Goal: Information Seeking & Learning: Understand process/instructions

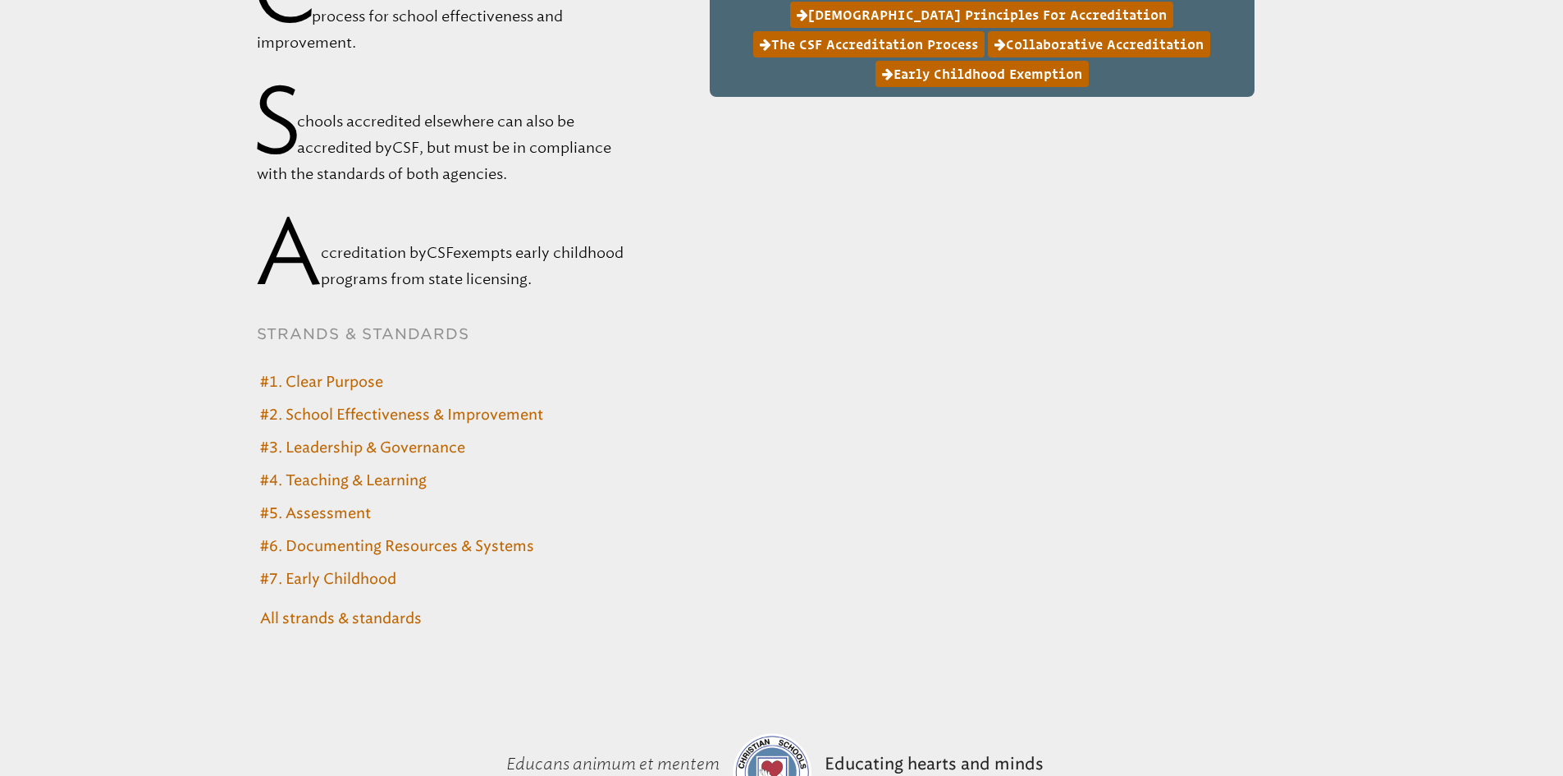
scroll to position [739, 0]
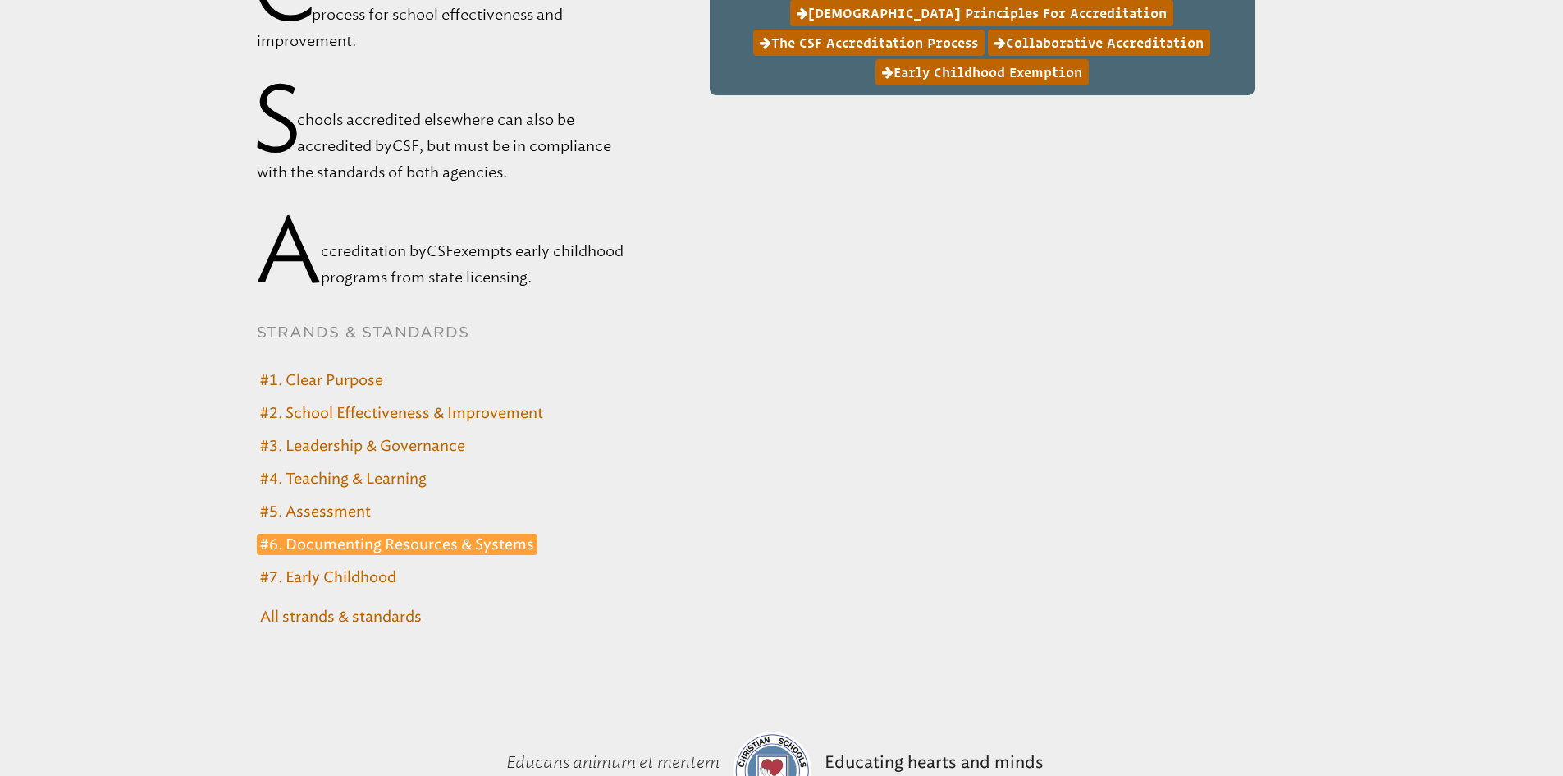
click at [421, 544] on link "#6. Documenting Resources & Systems" at bounding box center [397, 544] width 281 height 22
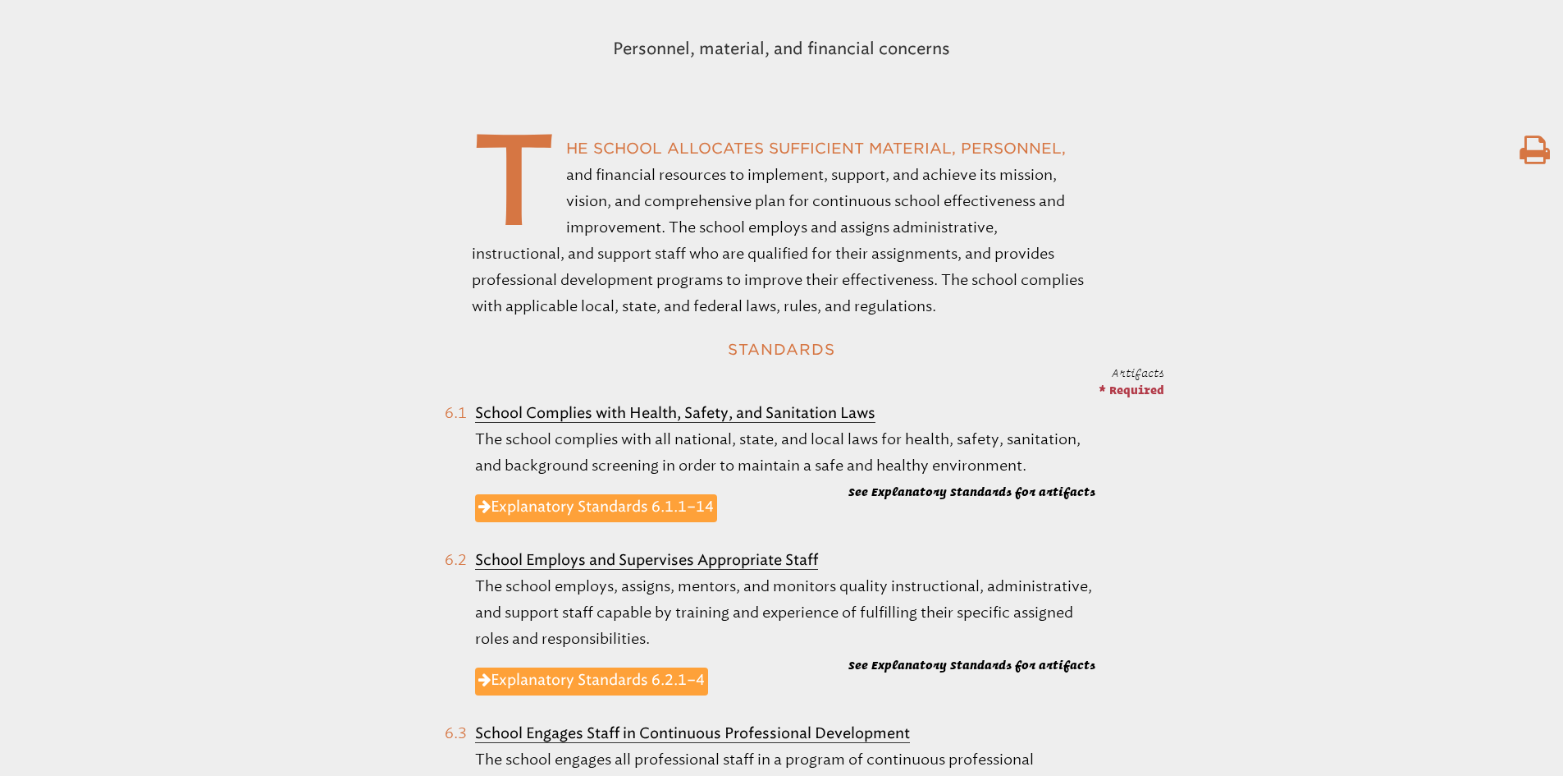
scroll to position [575, 0]
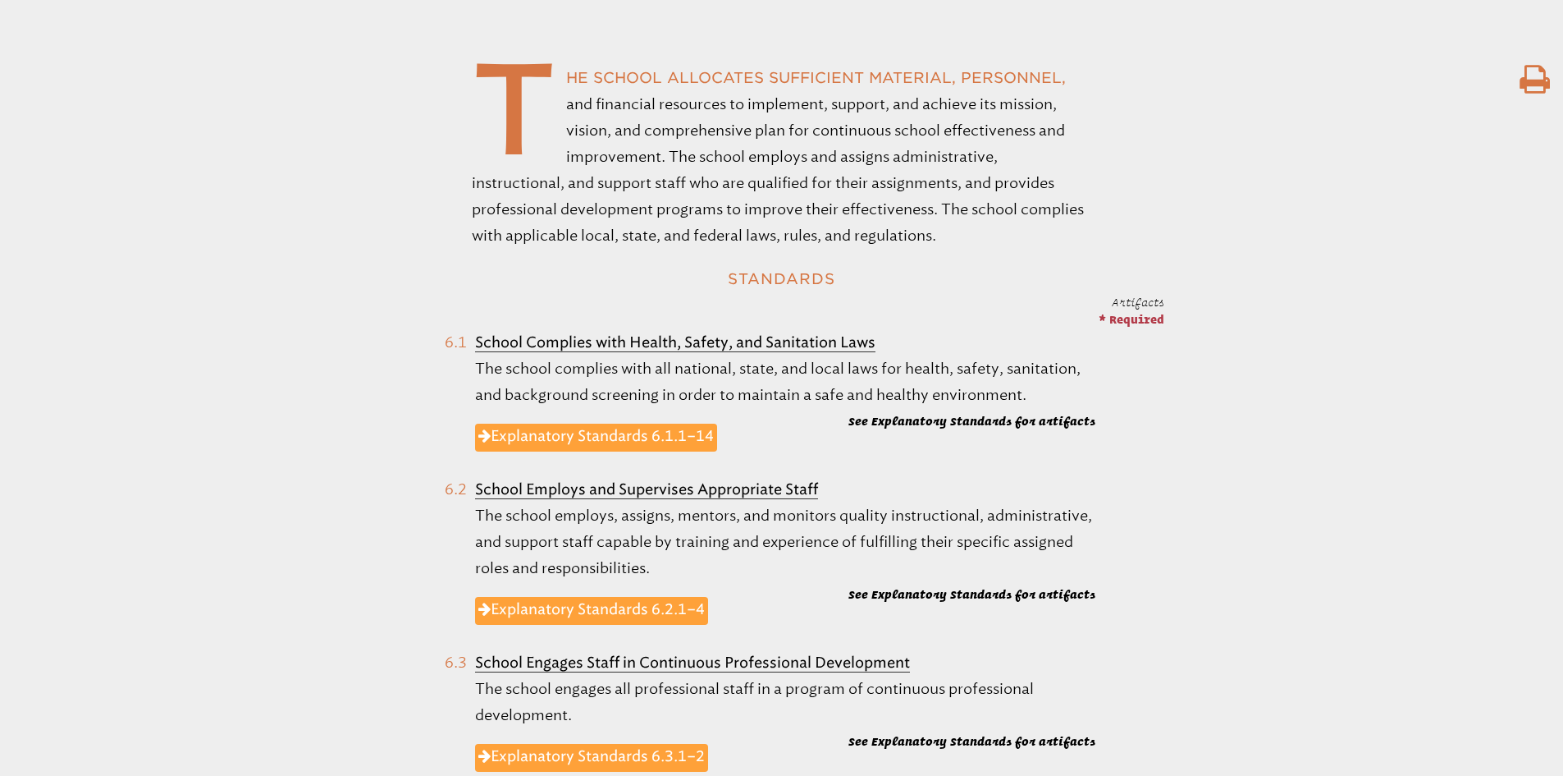
click at [477, 344] on b "School Complies with Health, Safety, and Sanitation Laws" at bounding box center [675, 342] width 401 height 18
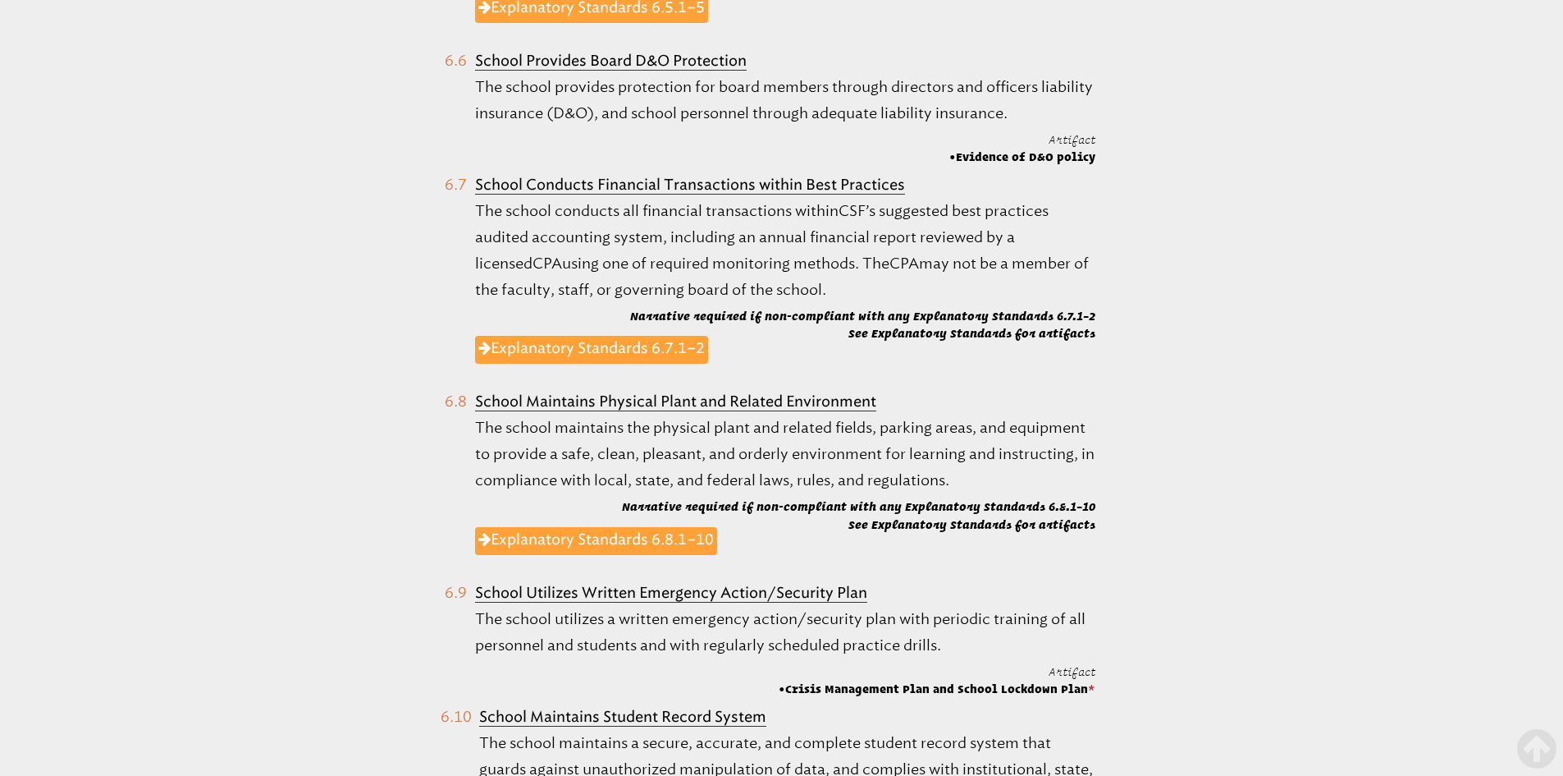
scroll to position [1724, 0]
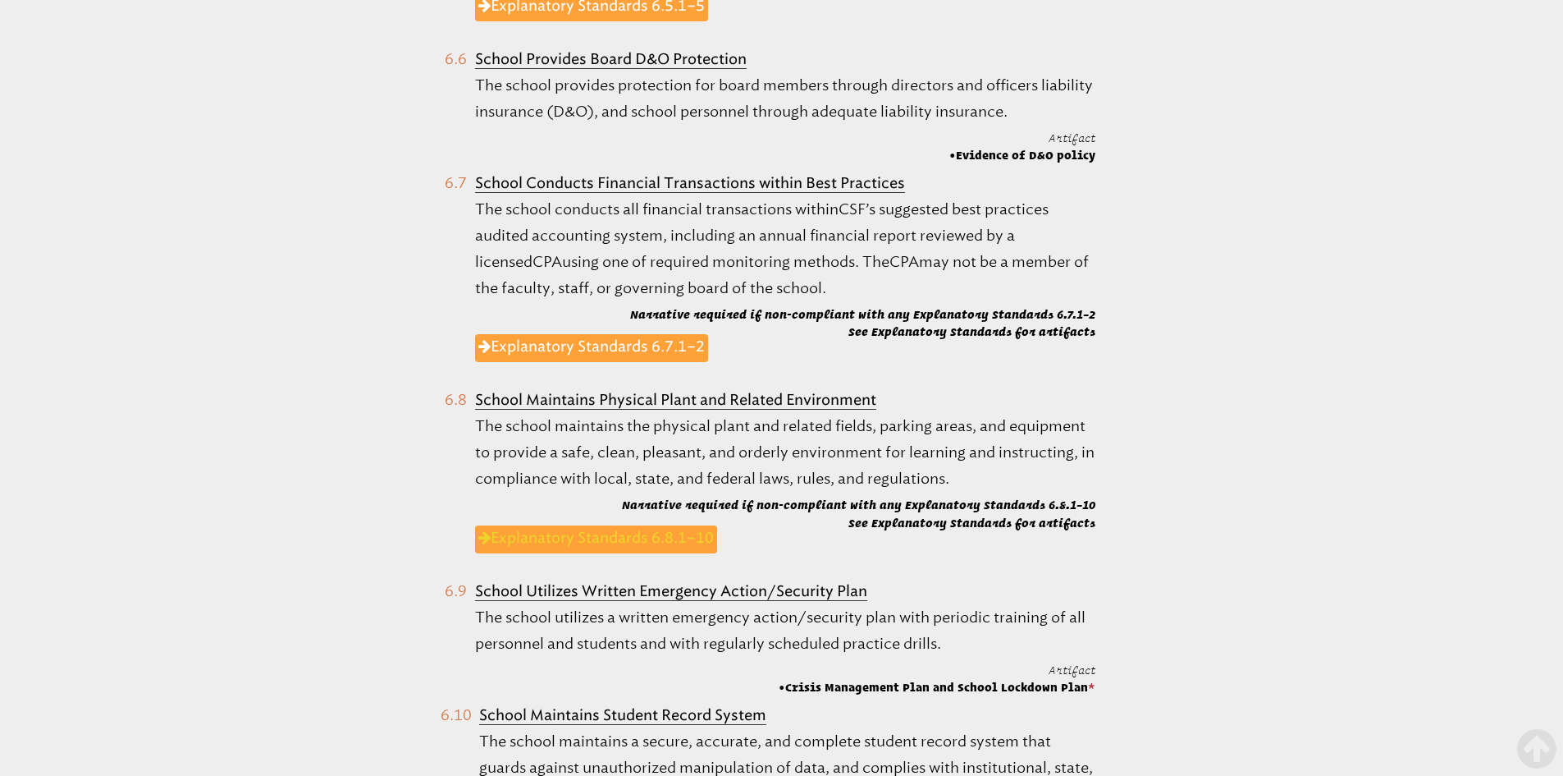
click at [556, 537] on link "Explanatory Standards 6.8.1–10" at bounding box center [596, 539] width 242 height 28
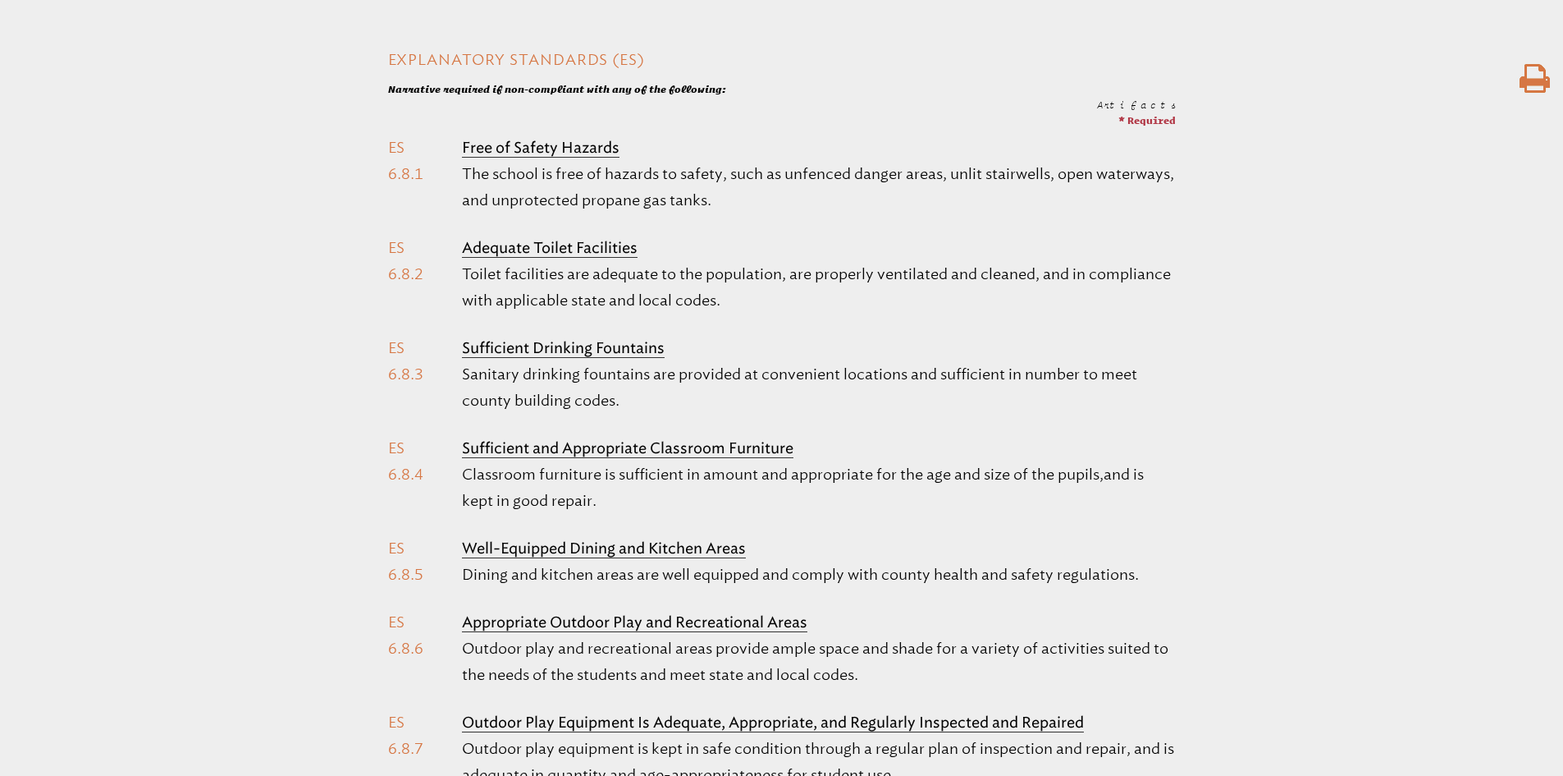
scroll to position [410, 0]
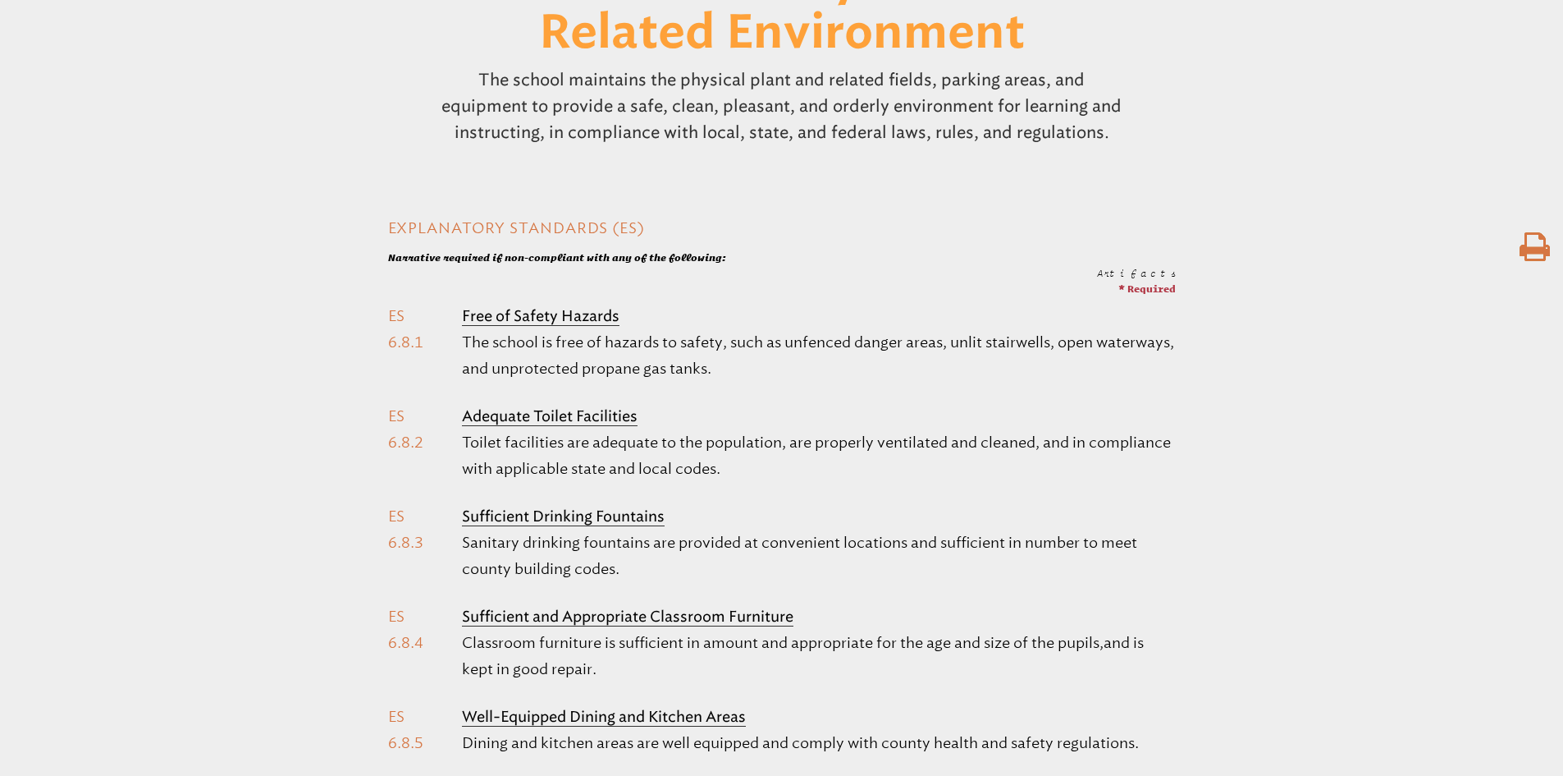
drag, startPoint x: 822, startPoint y: 277, endPoint x: 1486, endPoint y: 284, distance: 663.2
click at [1486, 284] on div "Artifacts * Required Free of Safety Hazards The school is free of hazards to sa…" at bounding box center [781, 763] width 1563 height 977
click at [1530, 250] on icon at bounding box center [1535, 247] width 30 height 33
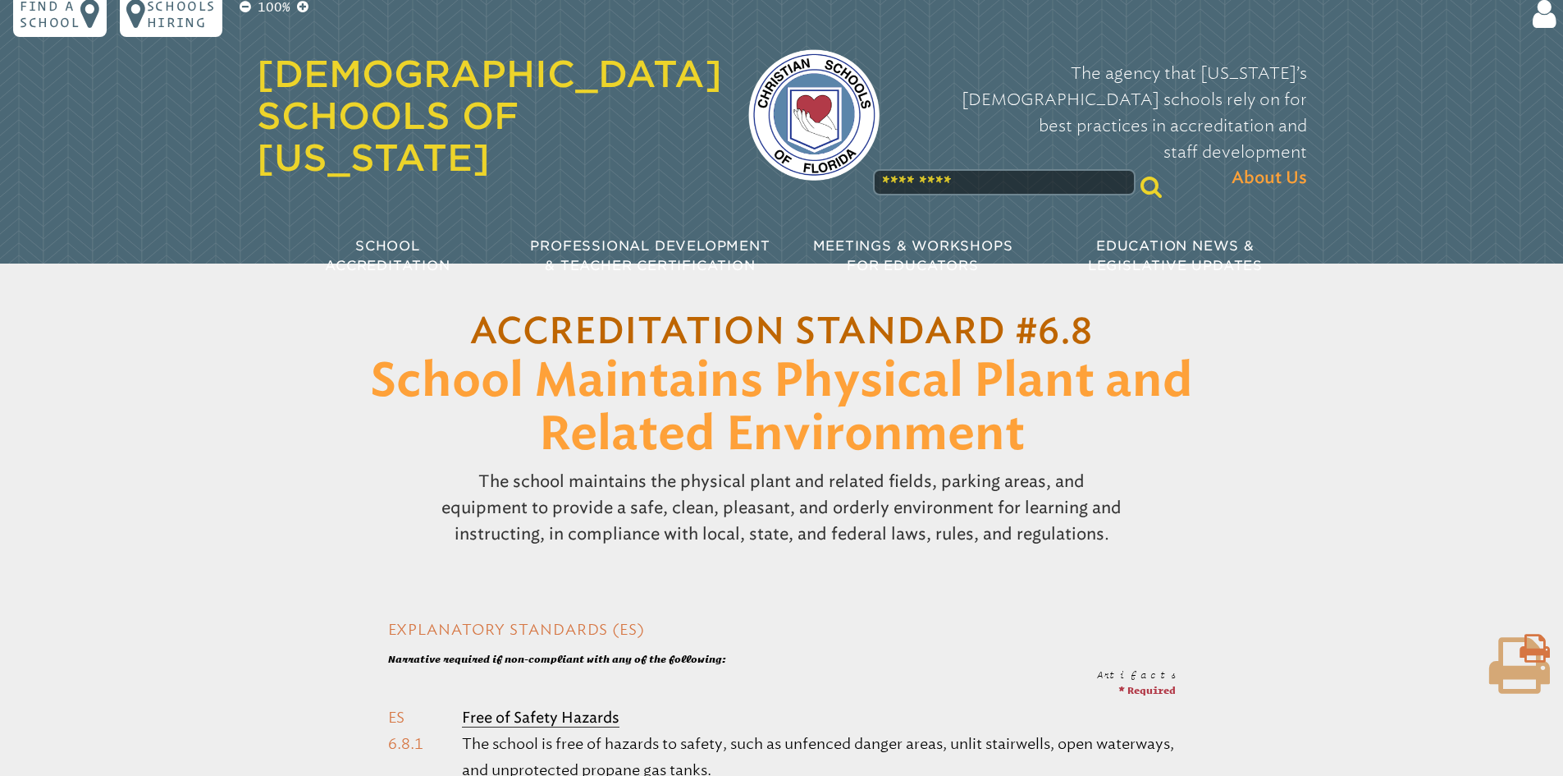
scroll to position [0, 0]
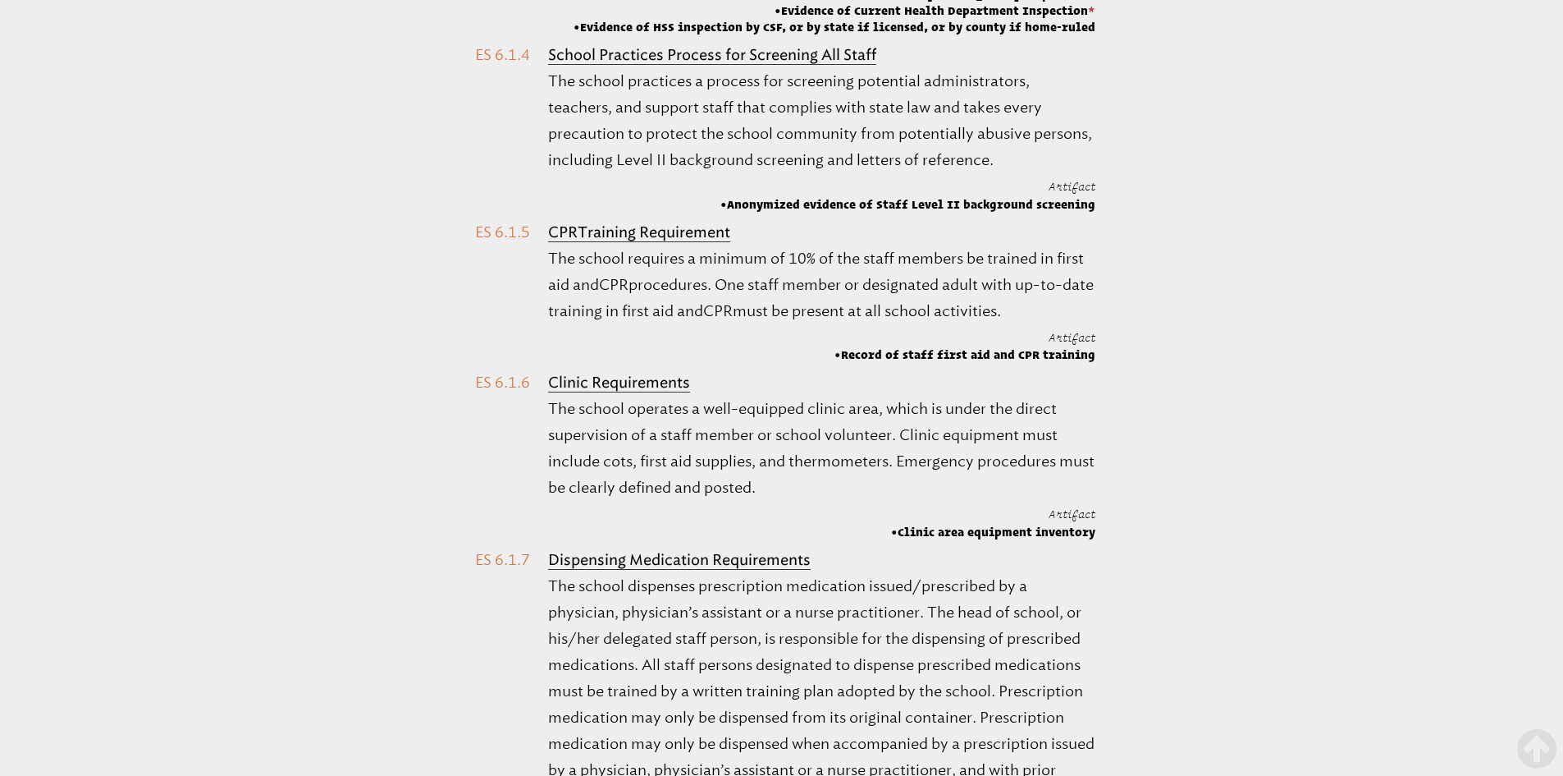
scroll to position [31187, 0]
